Goal: Task Accomplishment & Management: Manage account settings

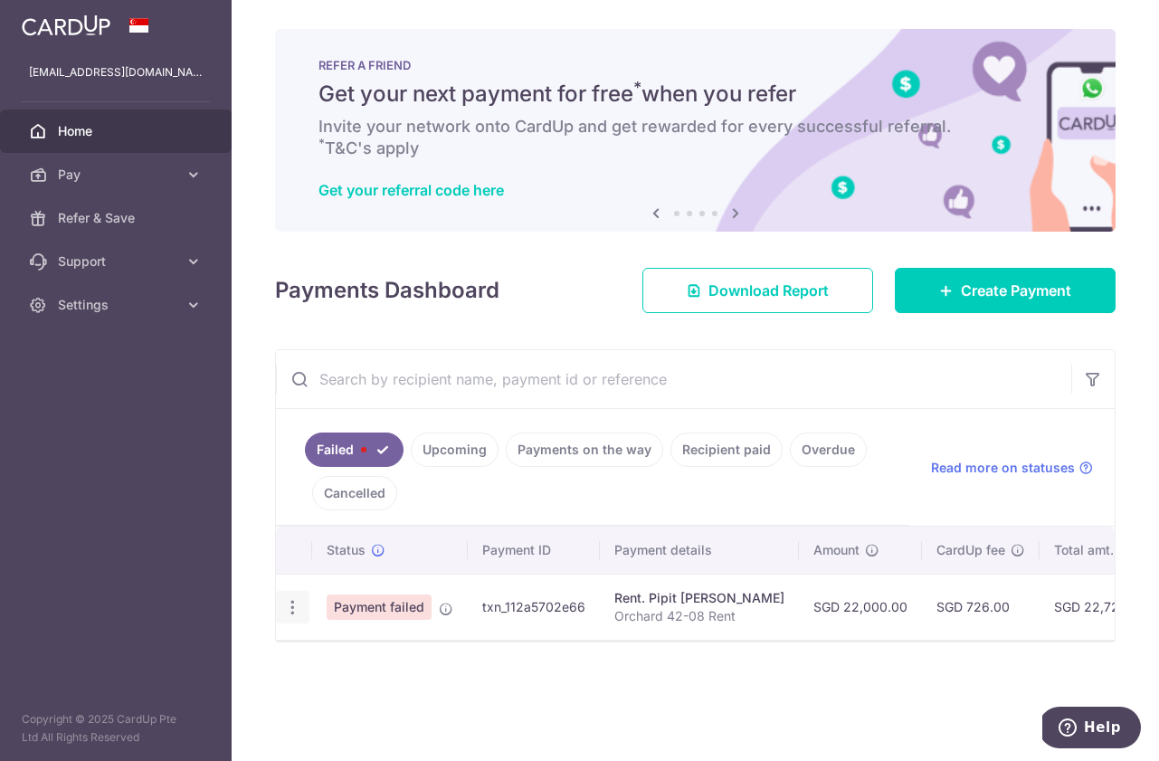
click at [291, 610] on icon "button" at bounding box center [292, 607] width 19 height 19
click at [346, 663] on span "Update payment" at bounding box center [389, 657] width 123 height 22
click at [300, 605] on icon "button" at bounding box center [292, 607] width 19 height 19
click at [358, 654] on span "Update payment" at bounding box center [389, 657] width 123 height 22
radio input "true"
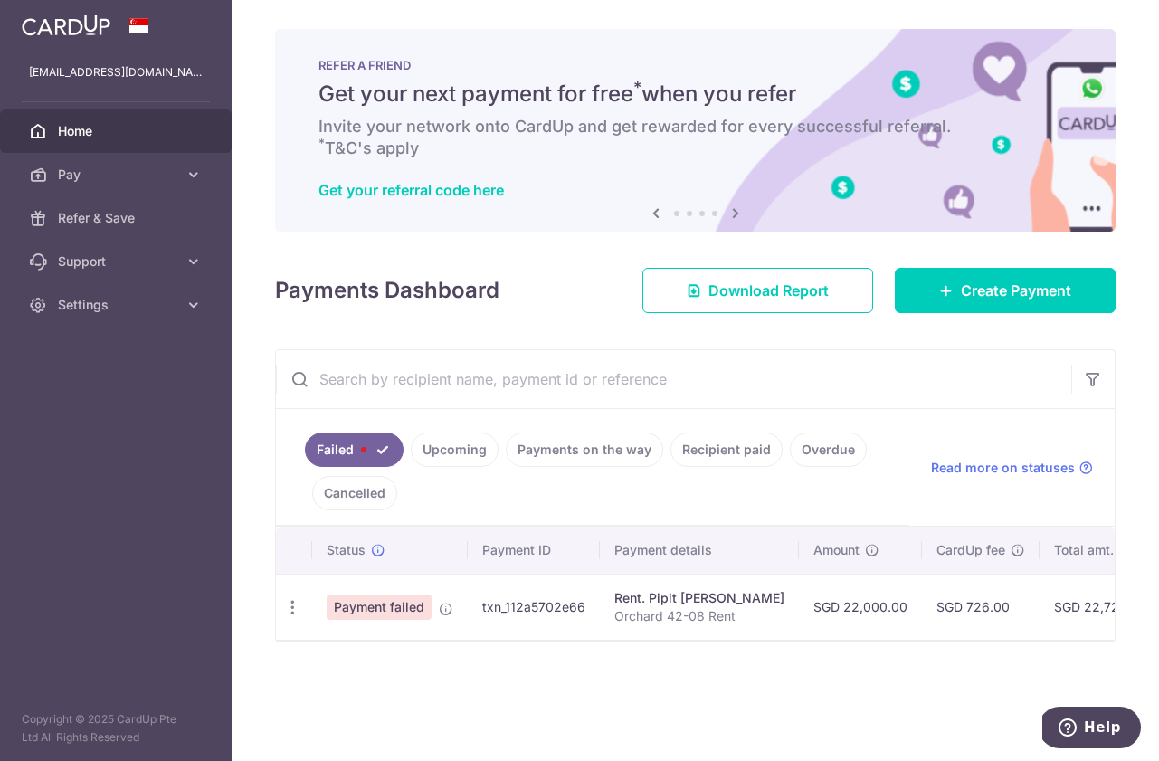
type input "22,000.00"
type input "Orchard 42-08 Rent"
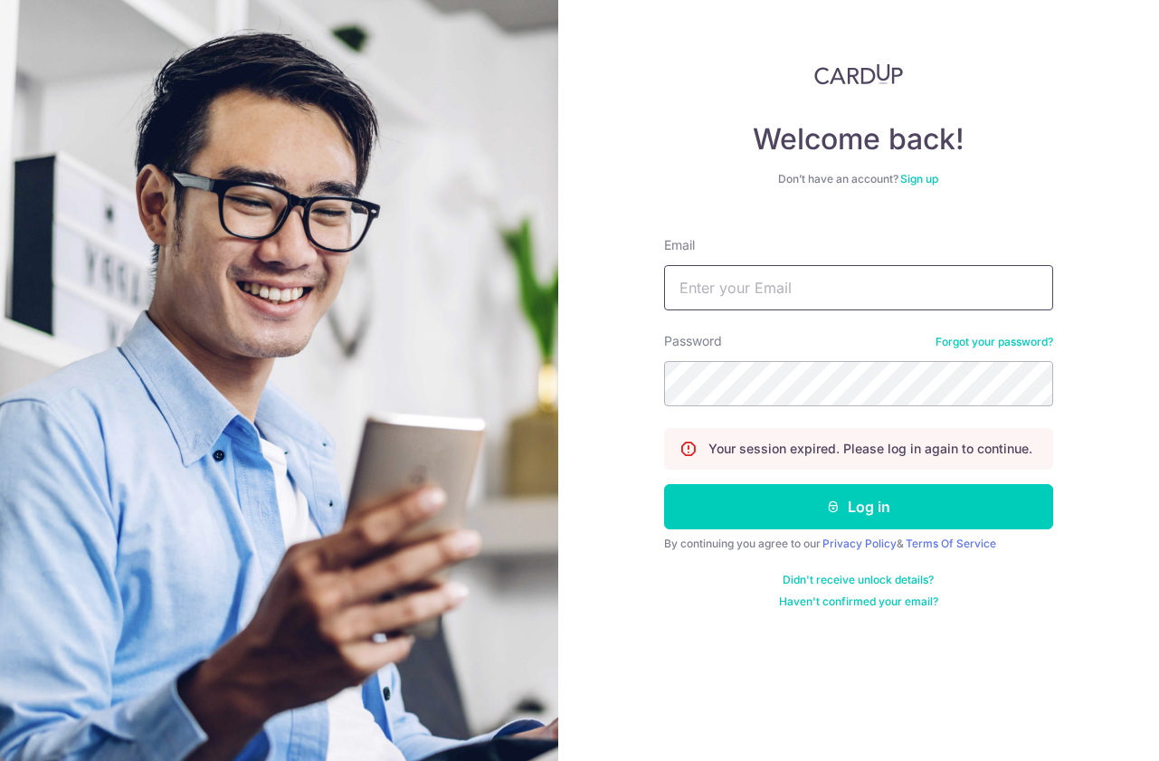
type input "[EMAIL_ADDRESS][DOMAIN_NAME]"
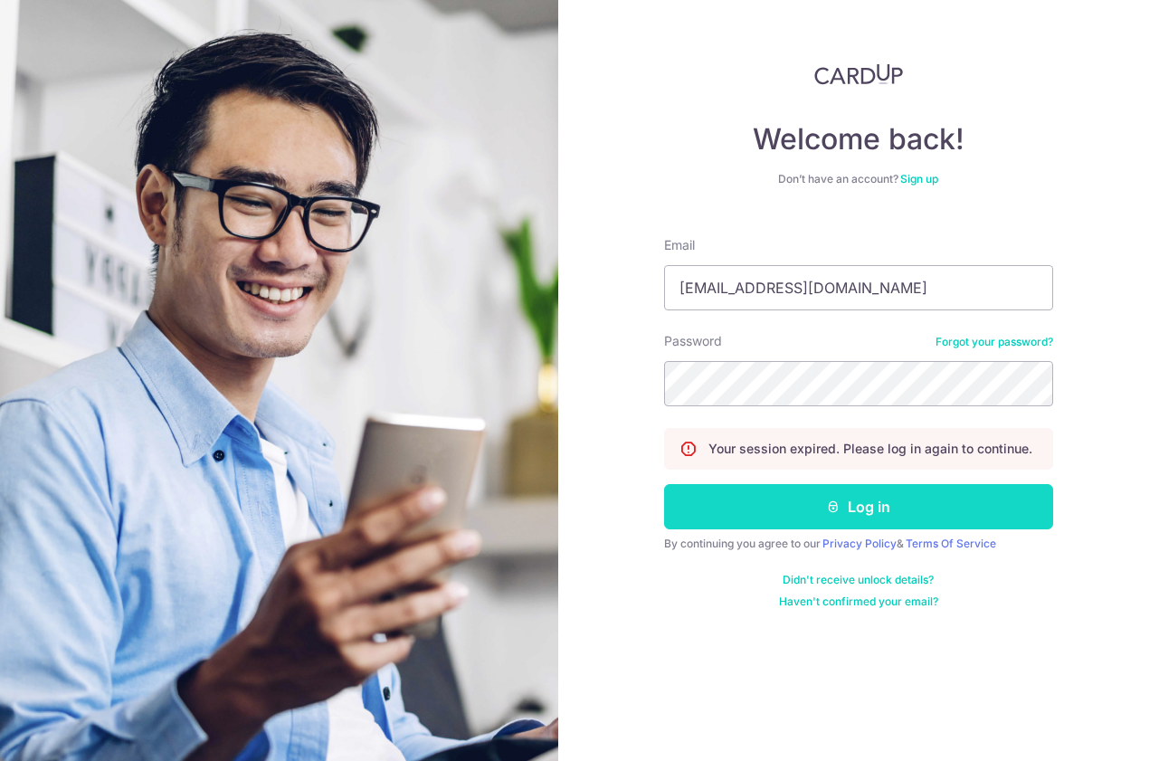
click at [811, 505] on button "Log in" at bounding box center [858, 506] width 389 height 45
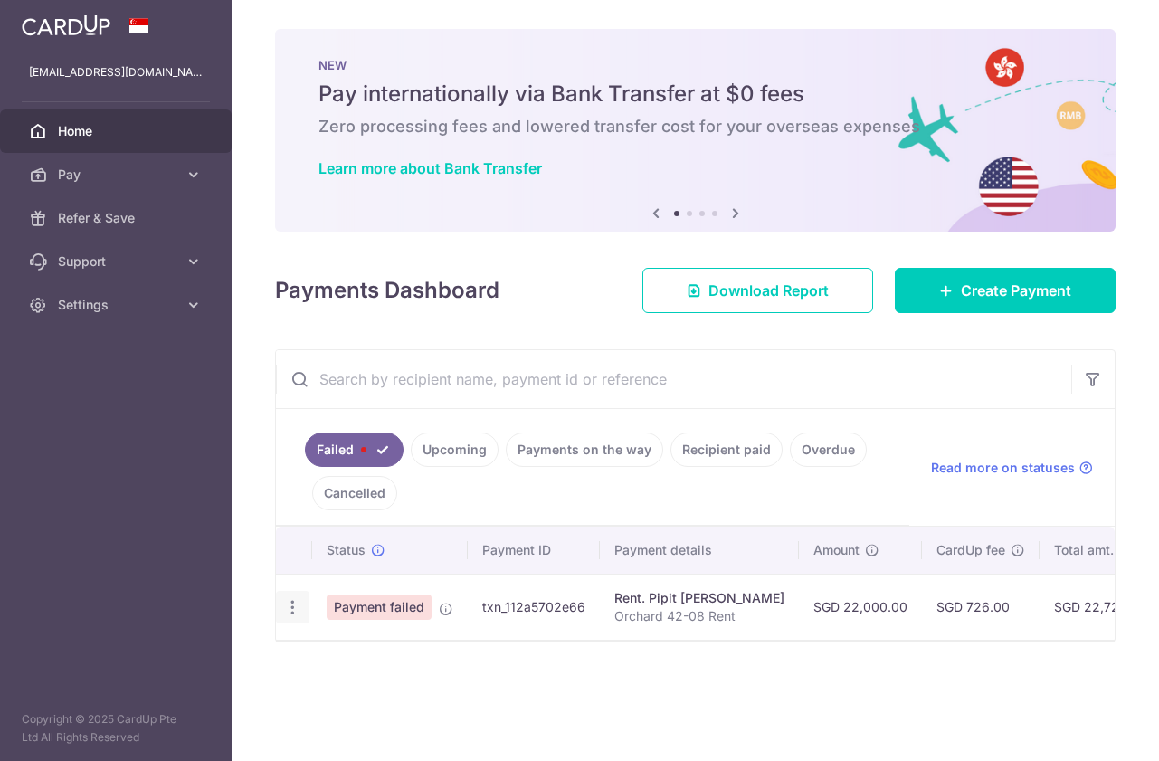
click at [295, 601] on icon "button" at bounding box center [292, 607] width 19 height 19
click at [351, 651] on span "Update payment" at bounding box center [389, 657] width 123 height 22
radio input "true"
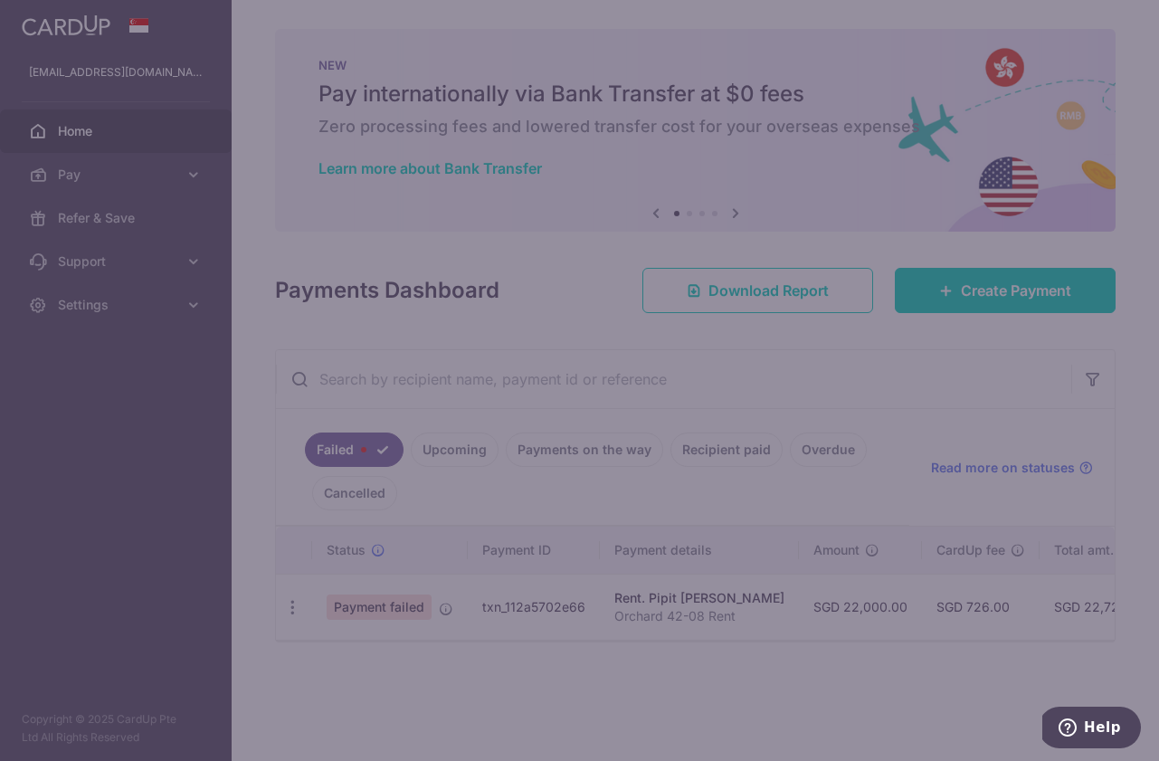
type input "22,000.00"
type input "Orchard 42-08 Rent"
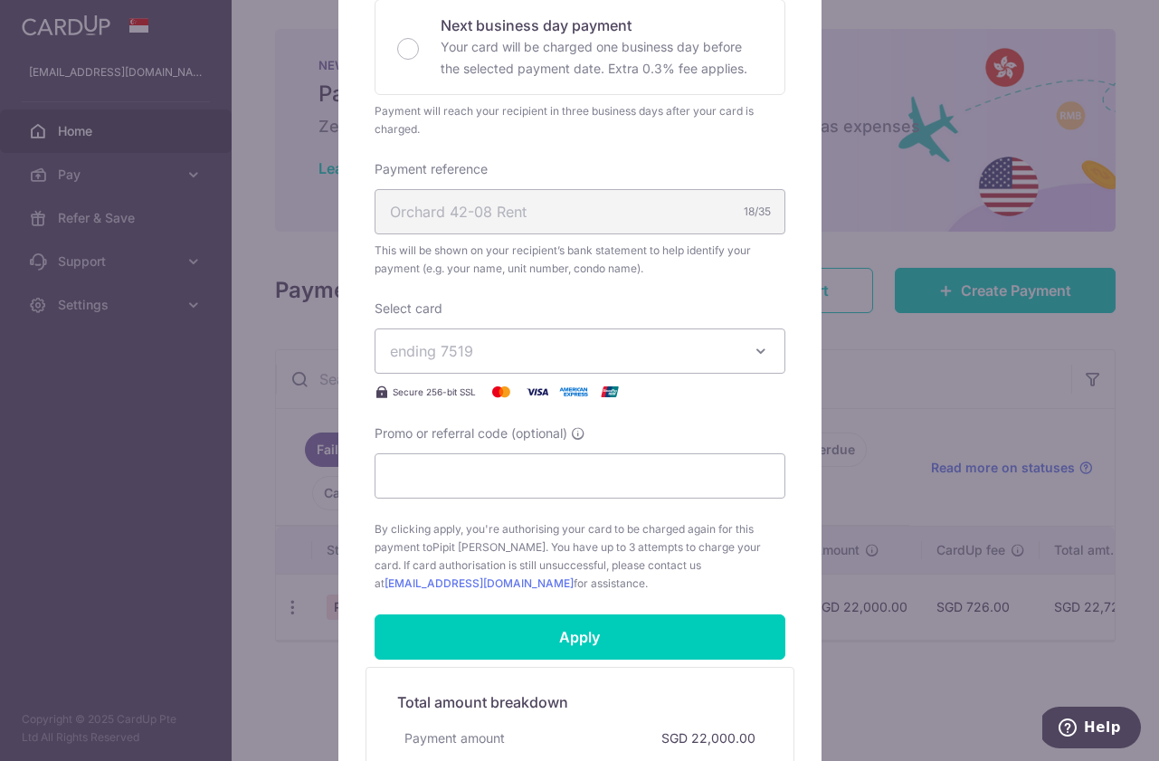
scroll to position [430, 0]
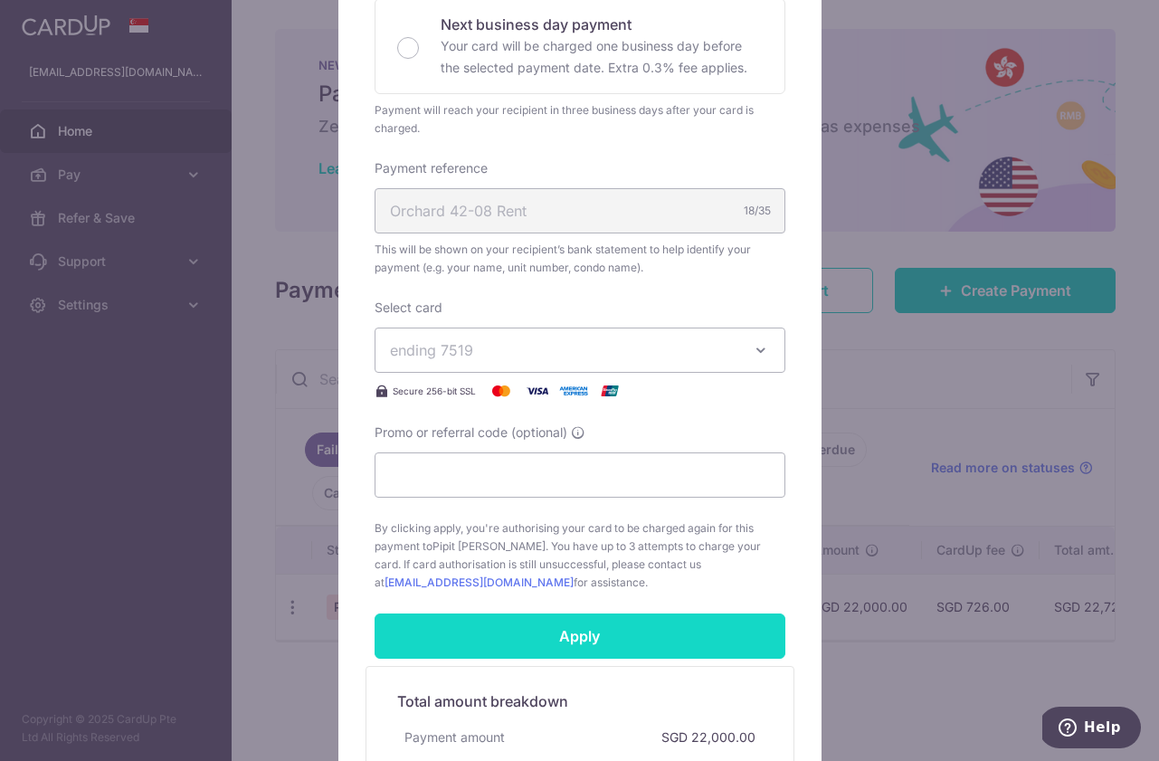
click at [590, 623] on input "Apply" at bounding box center [580, 636] width 411 height 45
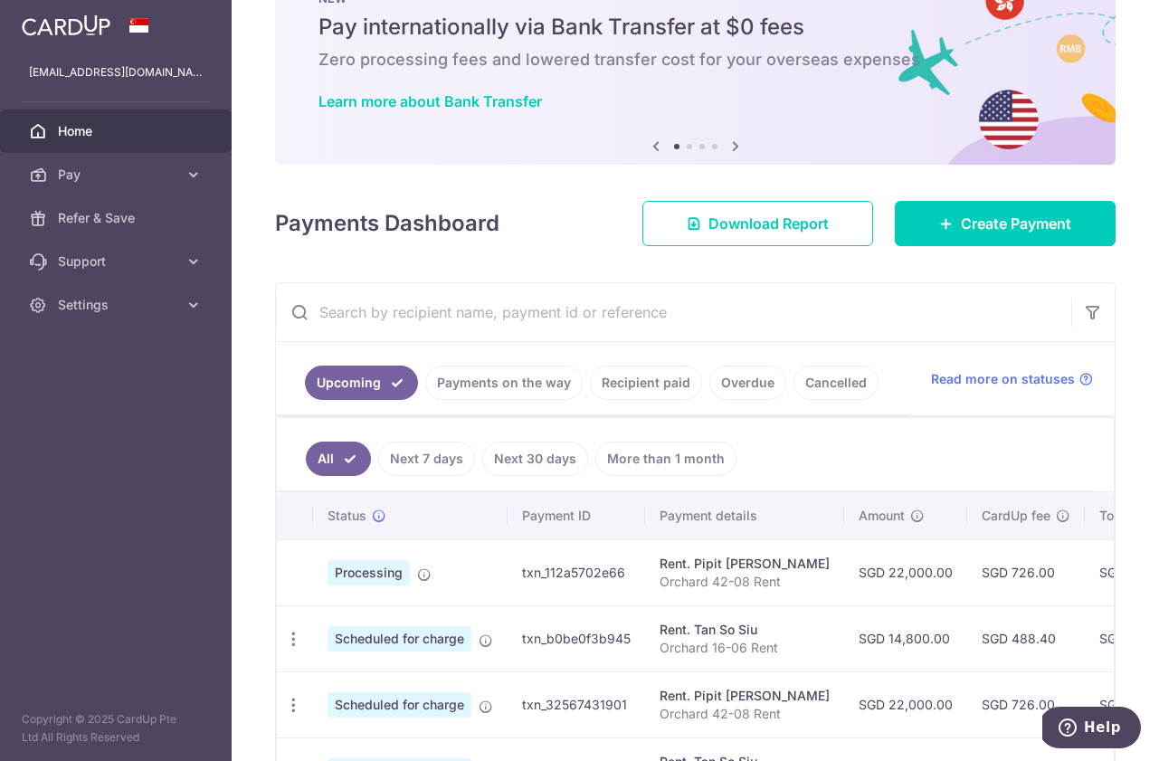
scroll to position [74, 0]
